Goal: Task Accomplishment & Management: Use online tool/utility

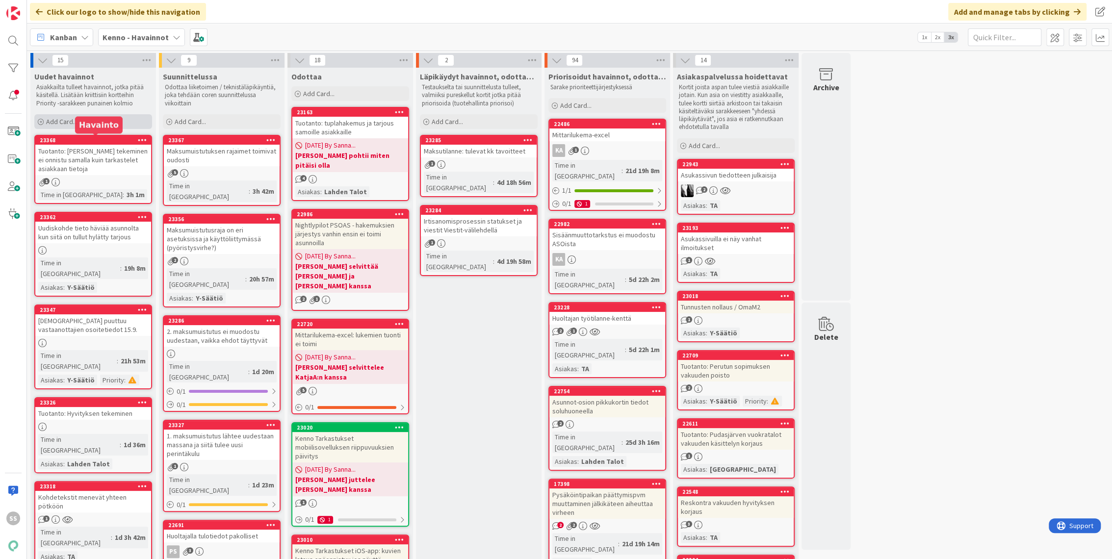
click at [79, 121] on div "Add Card..." at bounding box center [93, 121] width 118 height 15
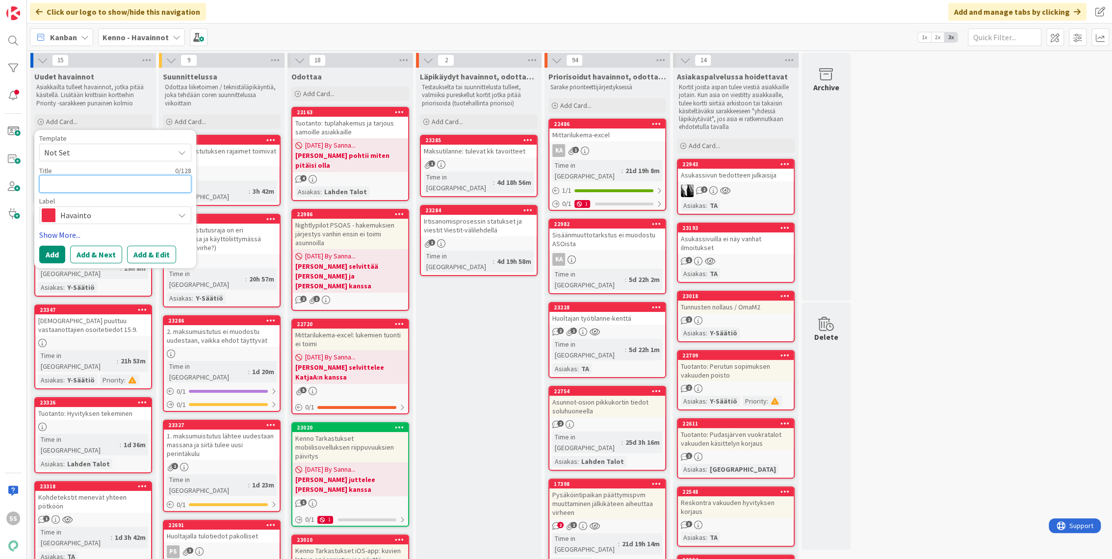
paste textarea "Asukas ei palaudu asukkaaksi kun peruu luovutusilmoituksen"
type textarea "x"
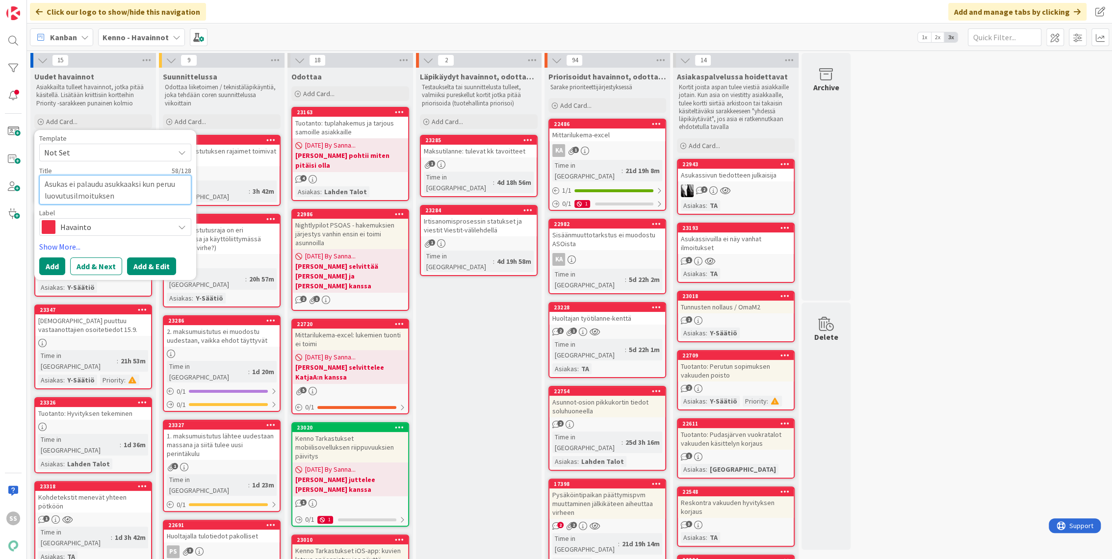
type textarea "Asukas ei palaudu asukkaaksi kun peruu luovutusilmoituksen"
click at [147, 264] on button "Add & Edit" at bounding box center [151, 266] width 49 height 18
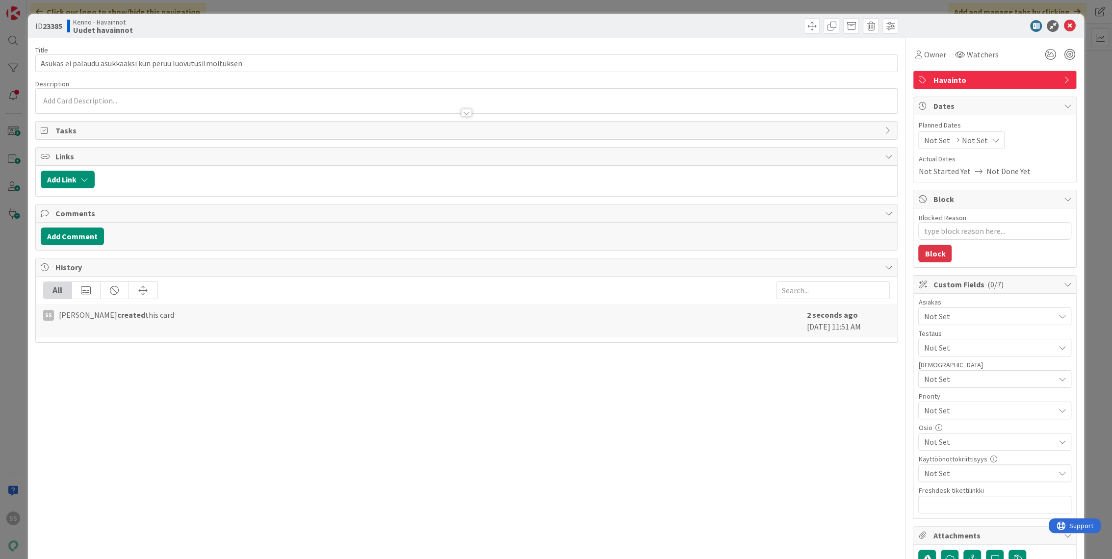
click at [184, 108] on div at bounding box center [467, 108] width 862 height 10
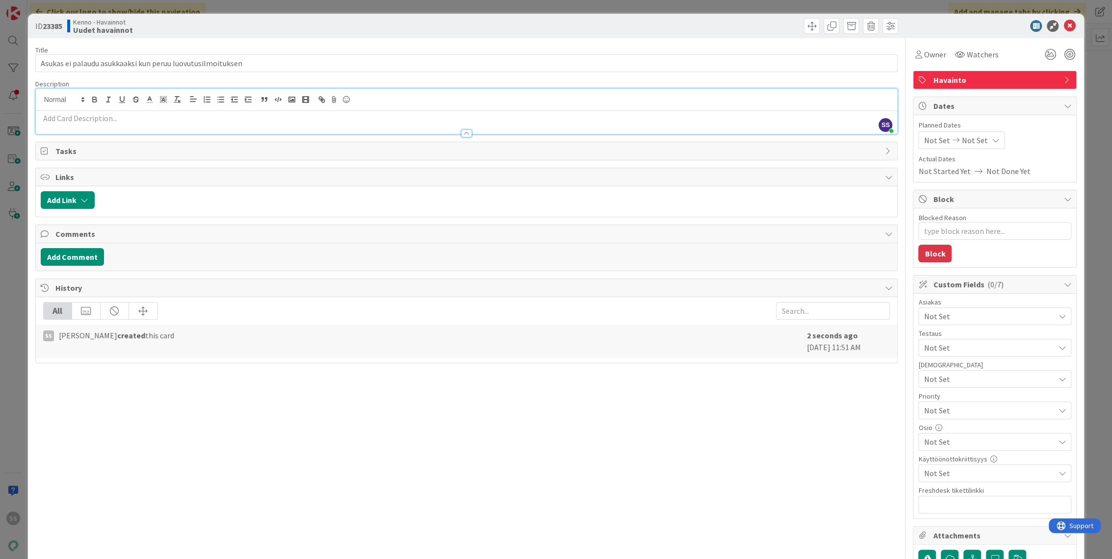
click at [166, 118] on p at bounding box center [467, 118] width 852 height 11
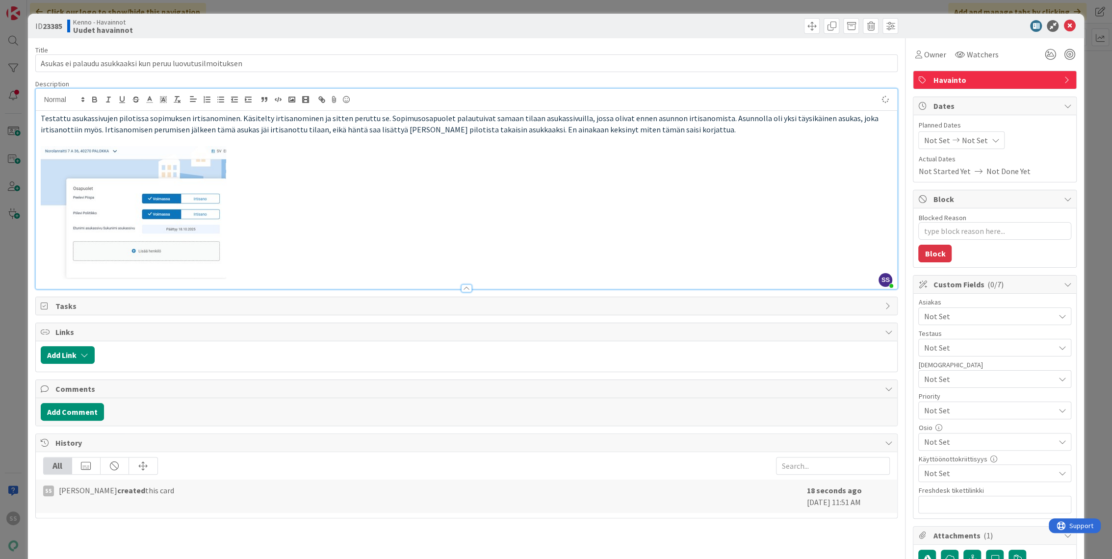
type textarea "x"
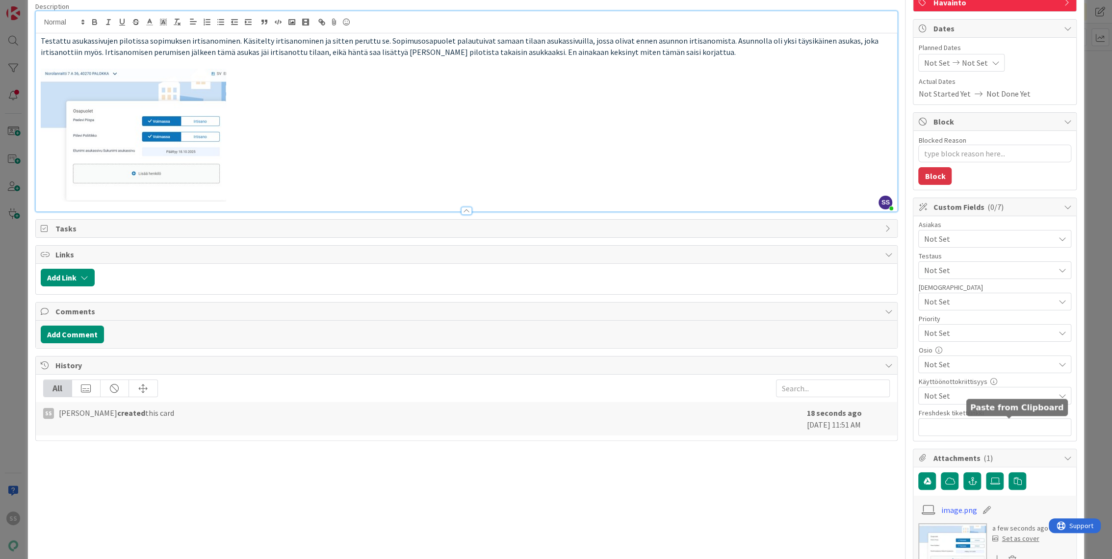
scroll to position [163, 0]
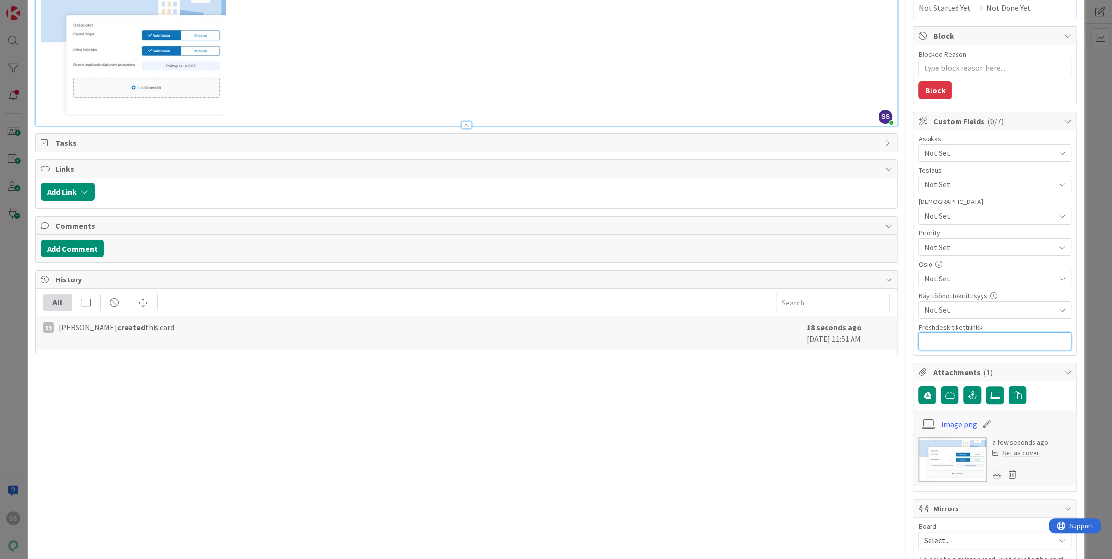
click at [959, 343] on input "text" at bounding box center [994, 342] width 153 height 18
paste input "https://pandia-help.freshdesk.com/a/tickets/131869"
type input "https://pandia-help.freshdesk.com/a/tickets/131869"
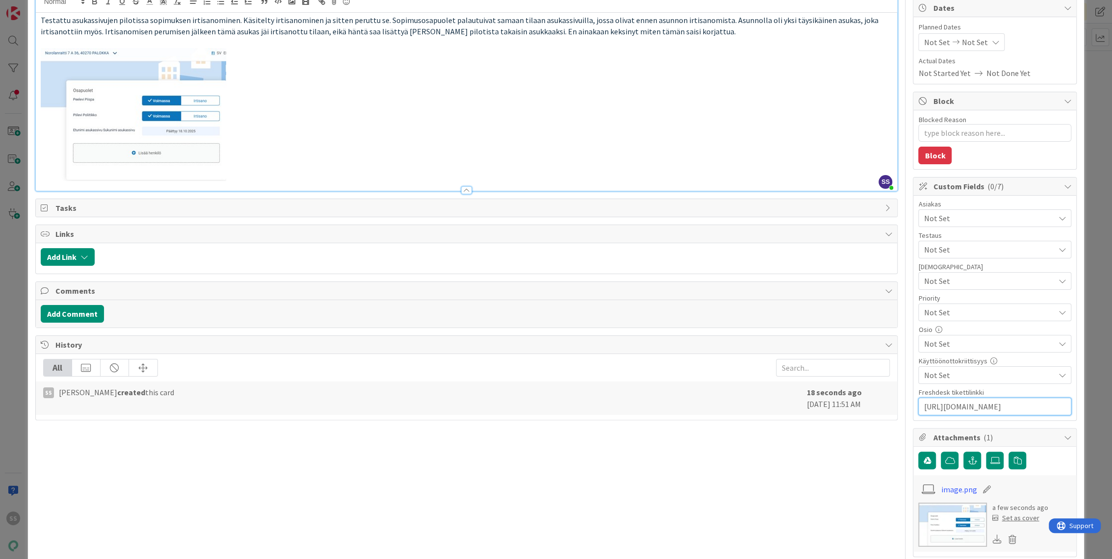
scroll to position [0, 0]
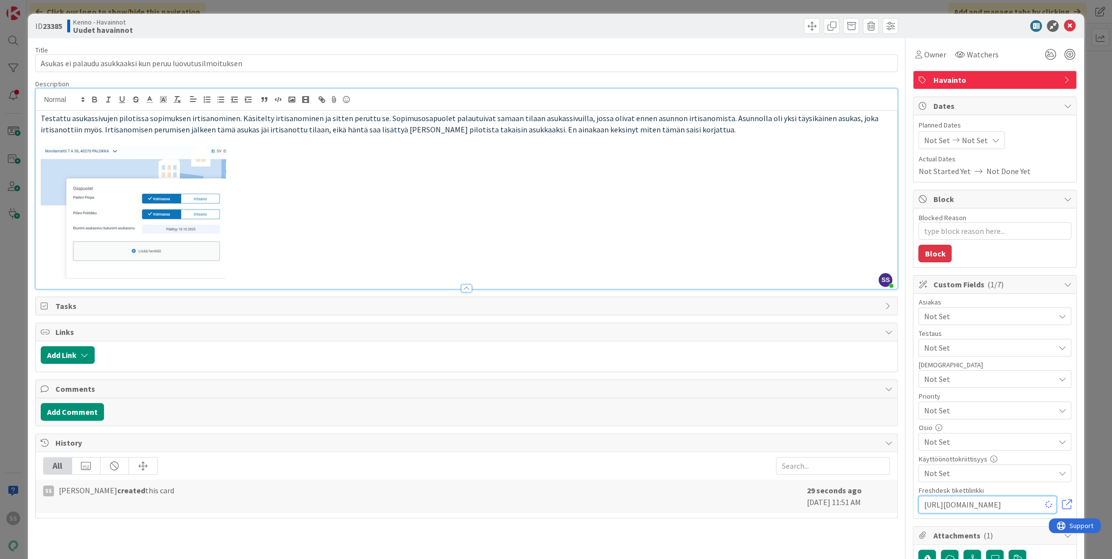
type textarea "x"
type input "https://pandia-help.freshdesk.com/a/tickets/131869"
click at [982, 53] on span "Watchers" at bounding box center [982, 55] width 32 height 12
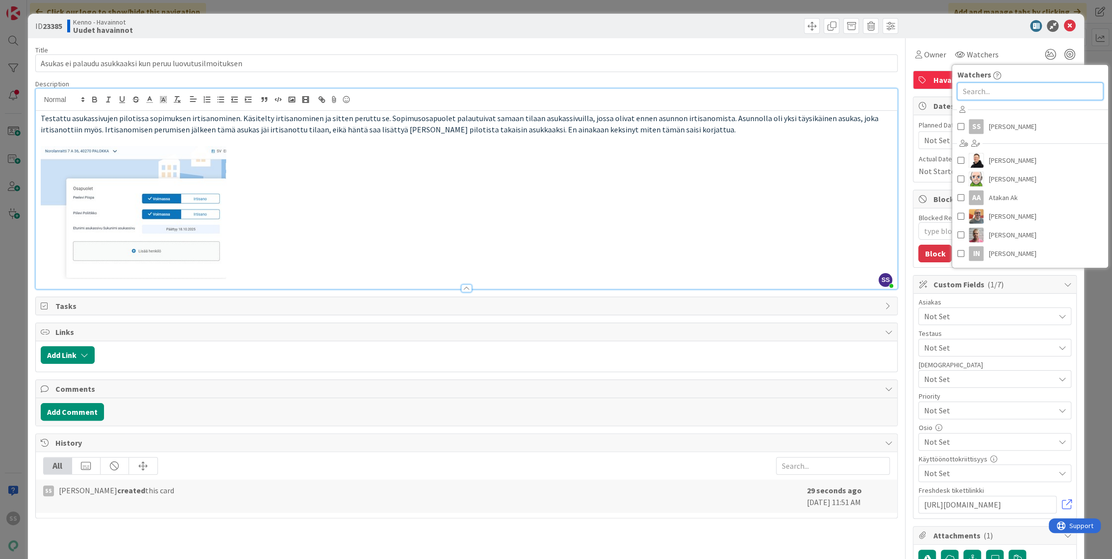
click at [979, 90] on input "text" at bounding box center [1030, 91] width 146 height 18
click at [988, 122] on span "Sonja Sainio" at bounding box center [1012, 126] width 48 height 15
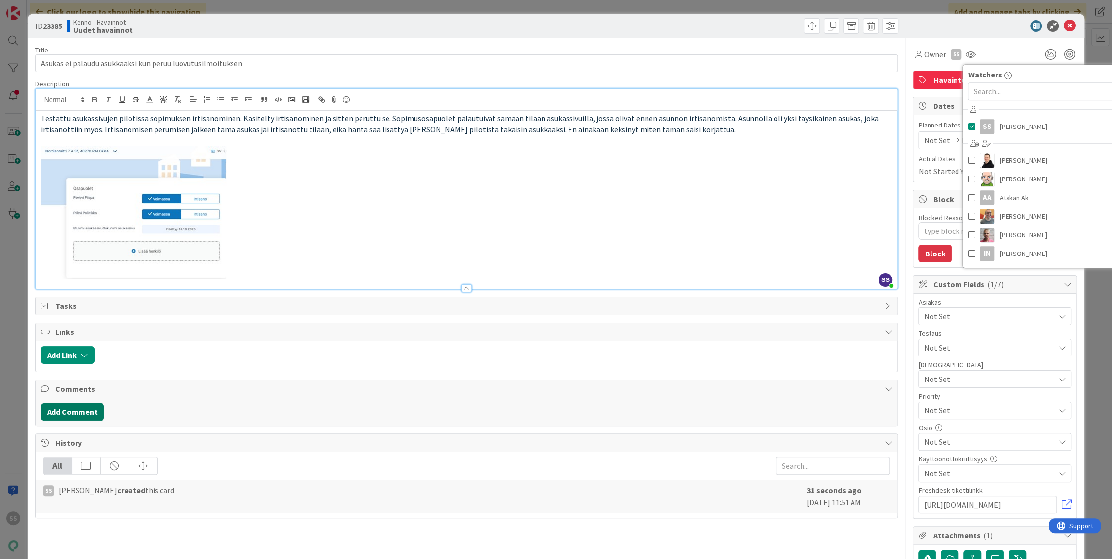
click at [85, 407] on button "Add Comment" at bounding box center [72, 412] width 63 height 18
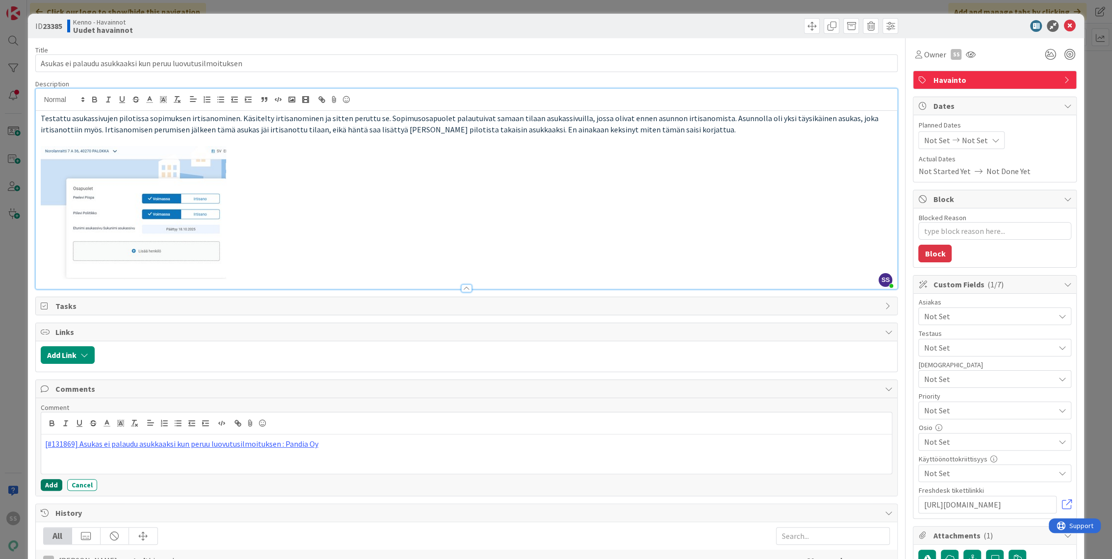
click at [53, 485] on button "Add" at bounding box center [52, 485] width 22 height 12
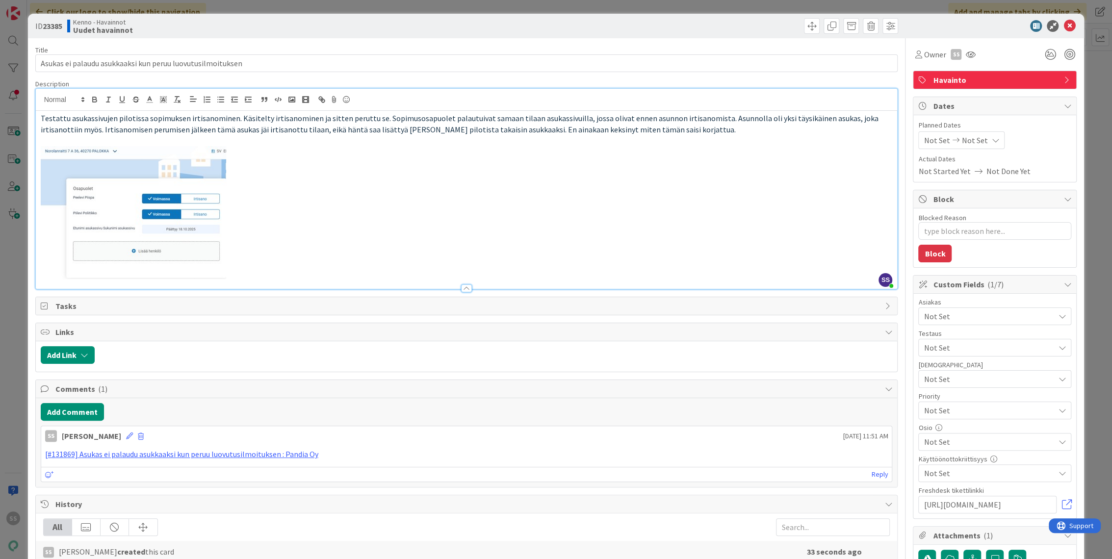
click at [947, 311] on span "Not Set" at bounding box center [988, 316] width 130 height 12
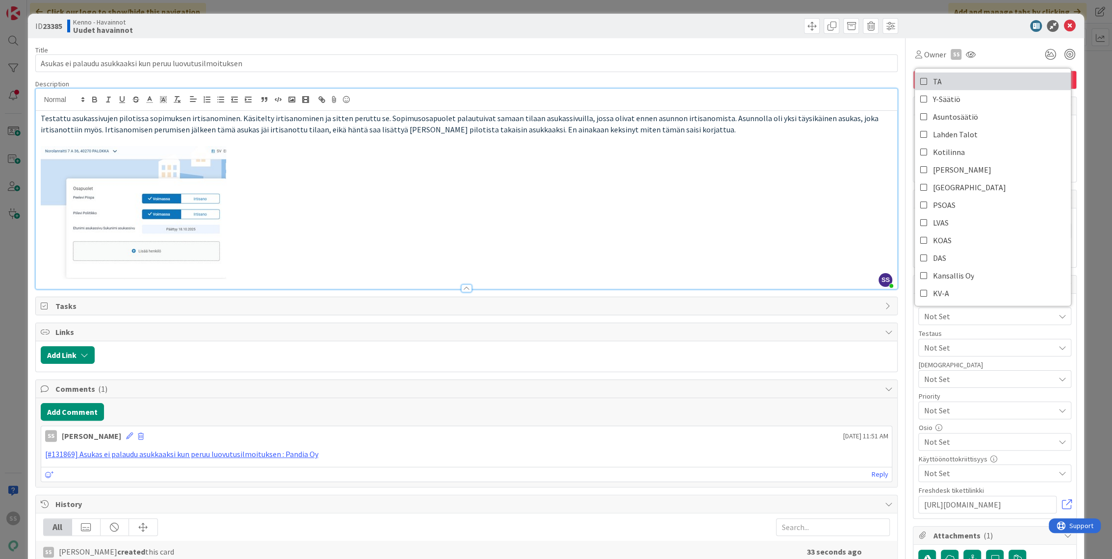
click at [952, 81] on link "TA" at bounding box center [993, 82] width 156 height 18
click at [1064, 24] on icon at bounding box center [1069, 26] width 12 height 12
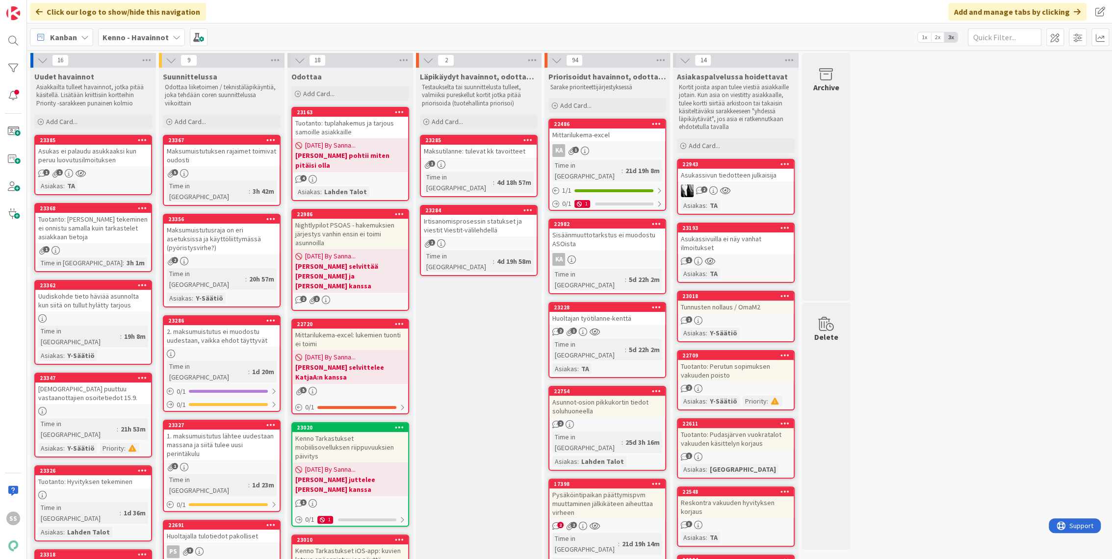
click at [754, 253] on div "Asukassivuilla ei näy vanhat ilmoitukset" at bounding box center [736, 243] width 116 height 22
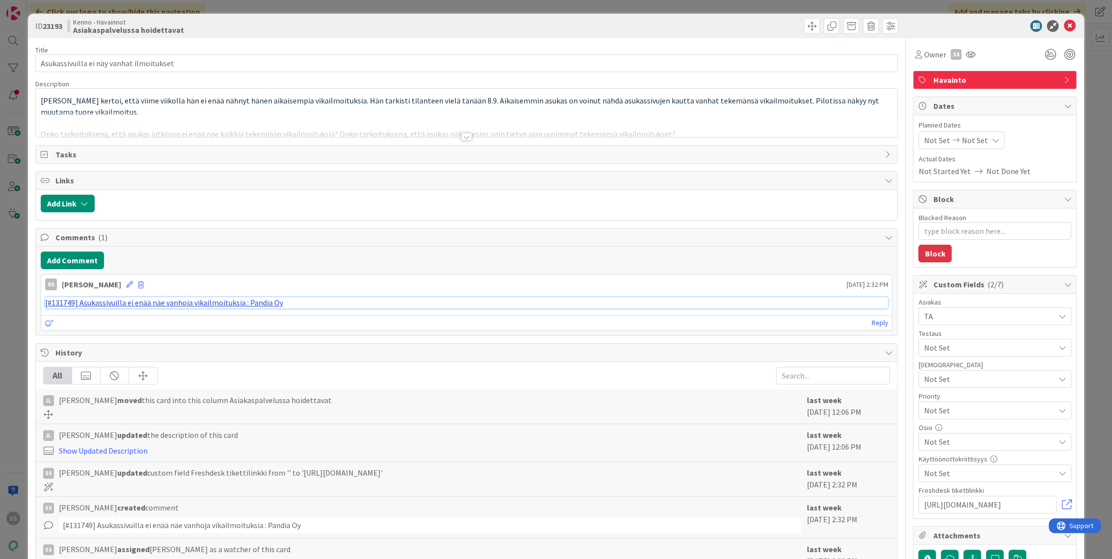
click at [199, 301] on link "[#131749] Asukassivuilla ei enää näe vanhoja vikailmoituksia : Pandia Oy" at bounding box center [164, 303] width 238 height 10
click at [467, 137] on div at bounding box center [466, 137] width 11 height 8
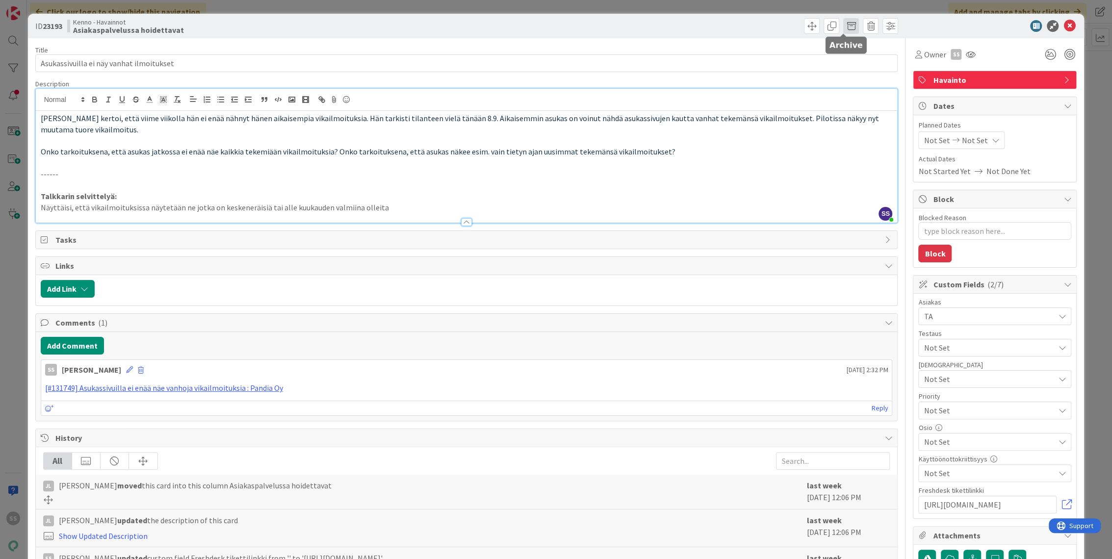
click at [843, 25] on span at bounding box center [851, 26] width 16 height 16
click at [860, 79] on button "Archive" at bounding box center [867, 72] width 39 height 18
type textarea "x"
